Goal: Navigation & Orientation: Find specific page/section

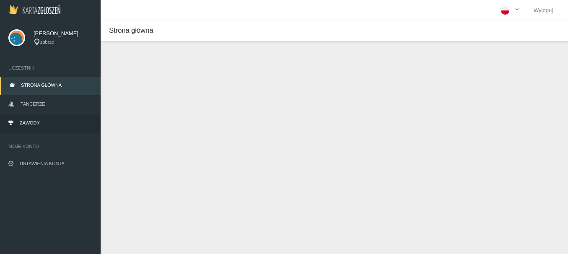
click at [37, 121] on span "Zawody" at bounding box center [30, 122] width 20 height 5
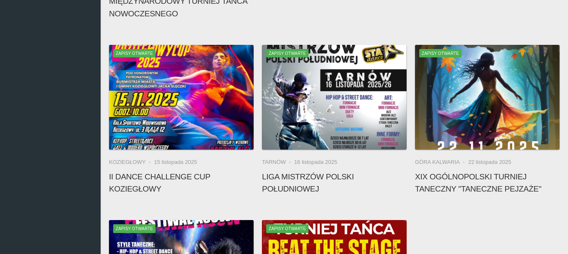
scroll to position [444, 0]
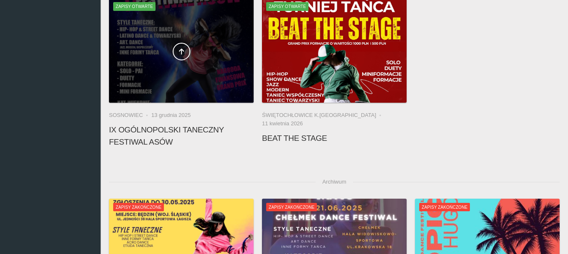
click at [178, 62] on div at bounding box center [181, 50] width 145 height 105
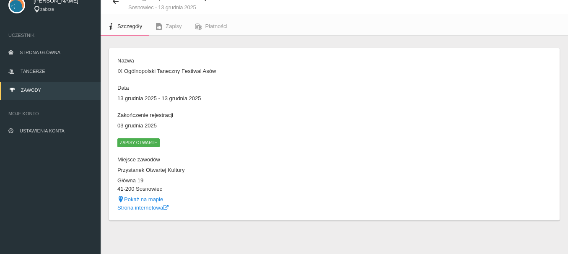
scroll to position [33, 0]
click at [144, 209] on link "Strona internetowa" at bounding box center [142, 207] width 51 height 6
click at [34, 90] on span "Zawody" at bounding box center [31, 90] width 20 height 5
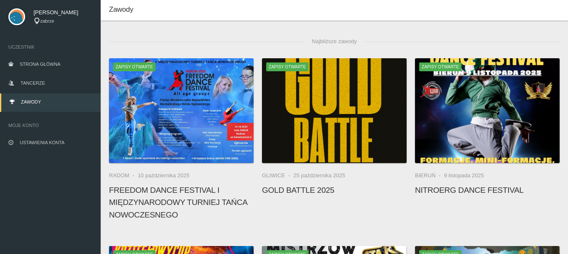
scroll to position [33, 0]
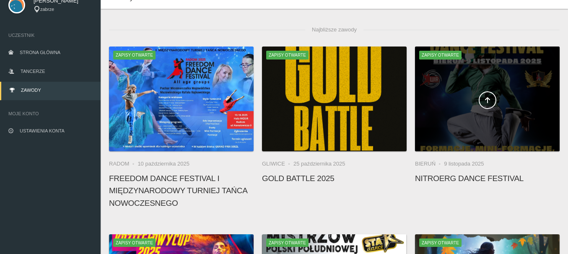
click at [479, 122] on div at bounding box center [487, 98] width 145 height 105
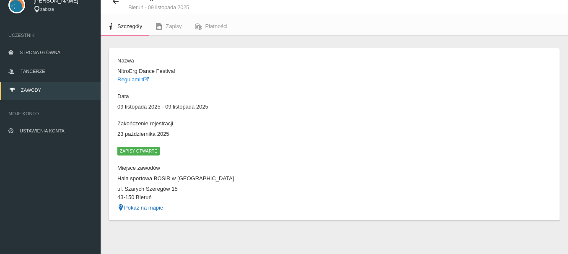
click at [147, 207] on link "Pokaż na mapie" at bounding box center [140, 207] width 46 height 6
